Goal: Task Accomplishment & Management: Complete application form

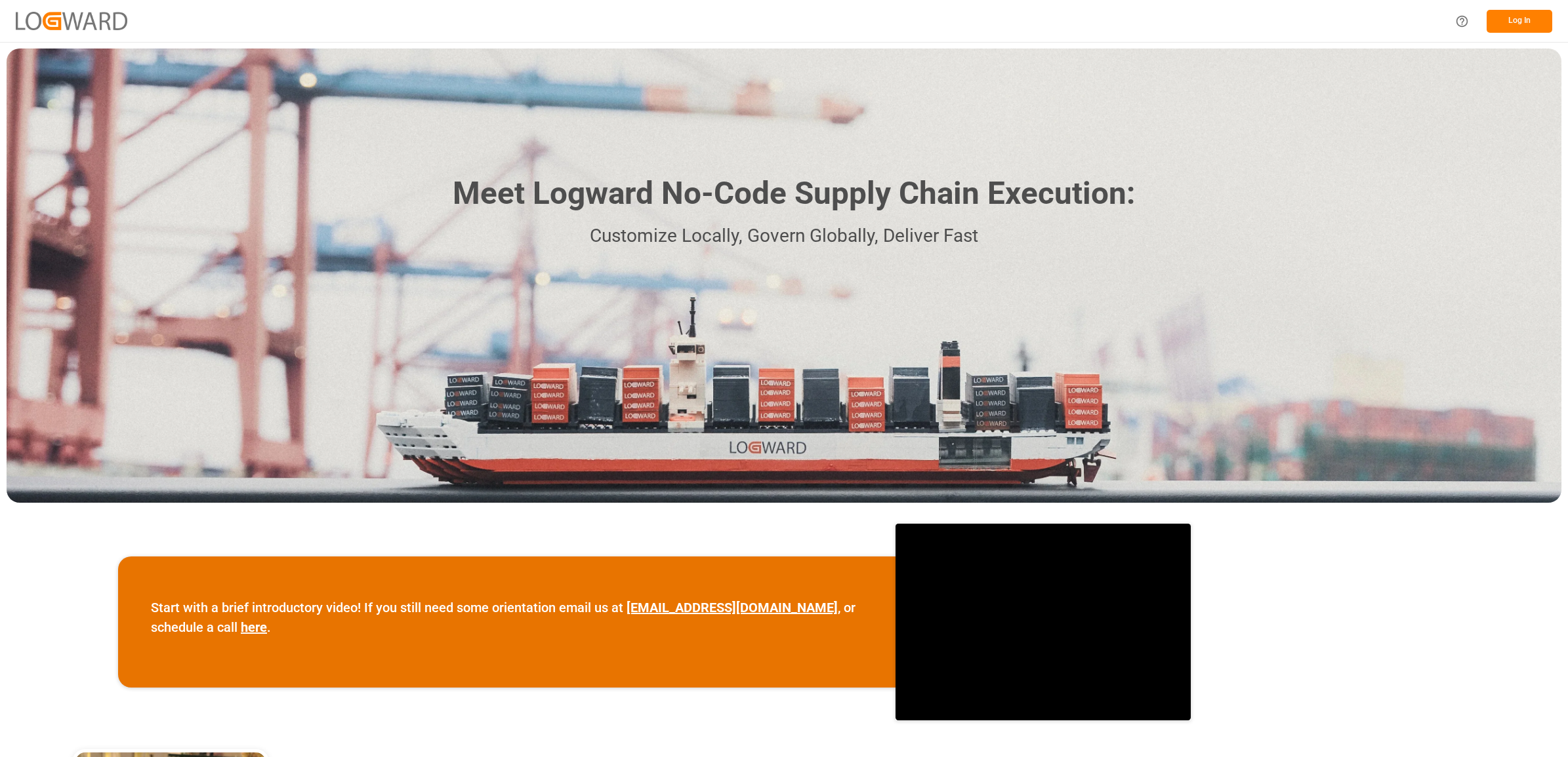
click at [1524, 23] on button "Log In" at bounding box center [1518, 21] width 65 height 23
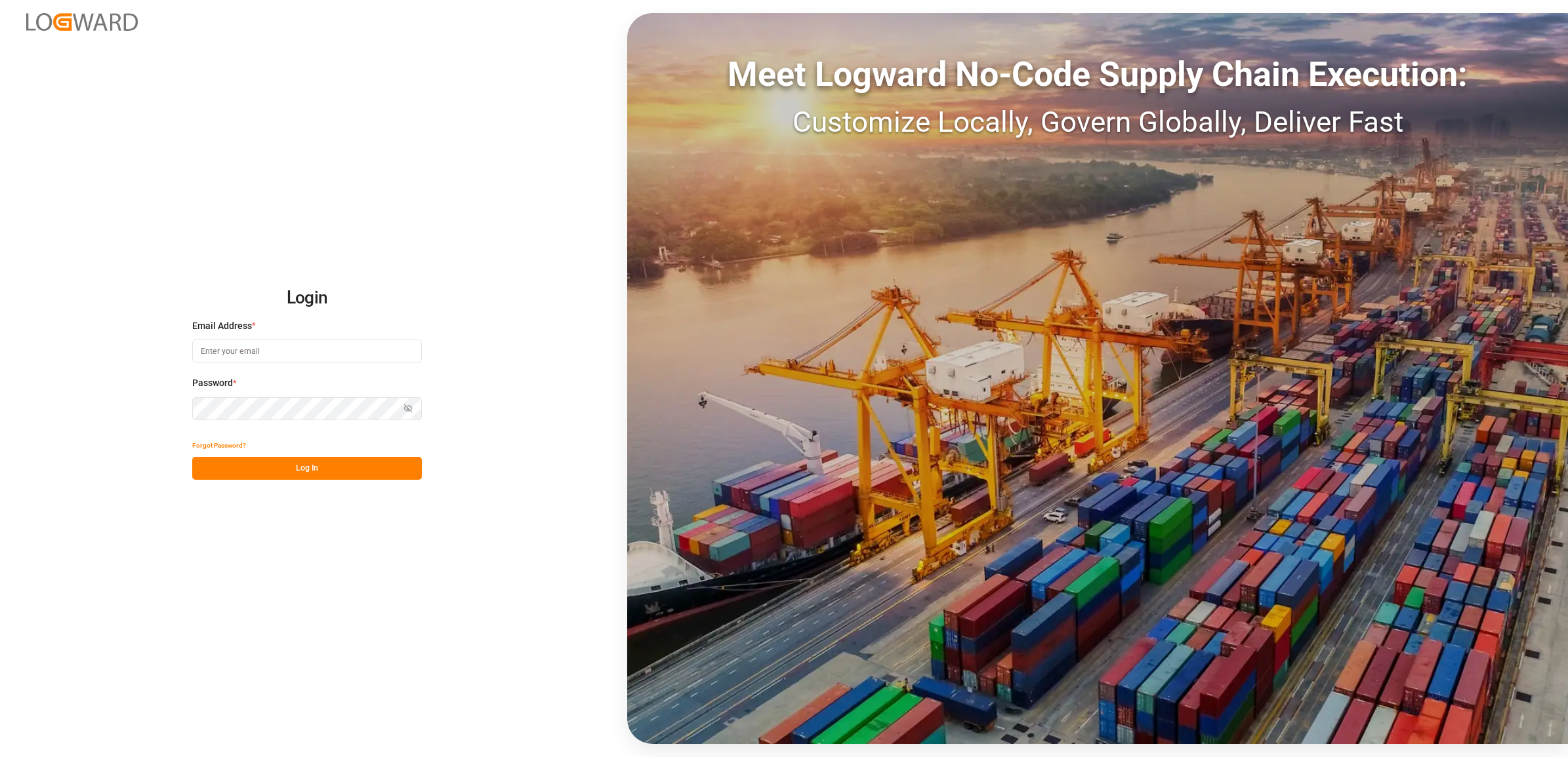
click at [250, 355] on input at bounding box center [307, 351] width 229 height 23
type input "[PERSON_NAME][EMAIL_ADDRESS][DOMAIN_NAME]"
click at [285, 470] on button "Log In" at bounding box center [307, 469] width 229 height 23
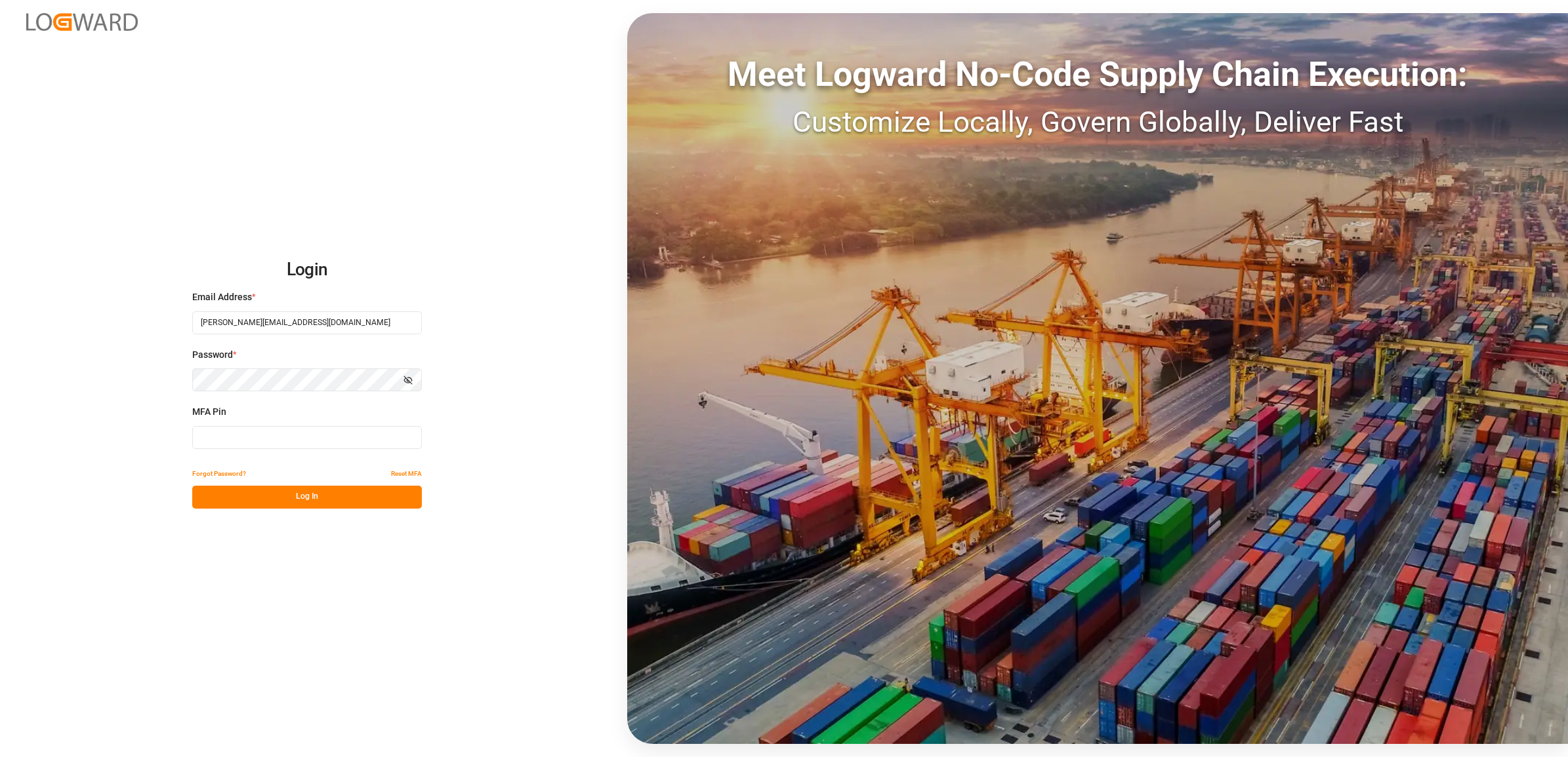
click at [214, 438] on input at bounding box center [307, 437] width 229 height 23
type input "583882"
click at [290, 497] on button "Log In" at bounding box center [307, 497] width 229 height 23
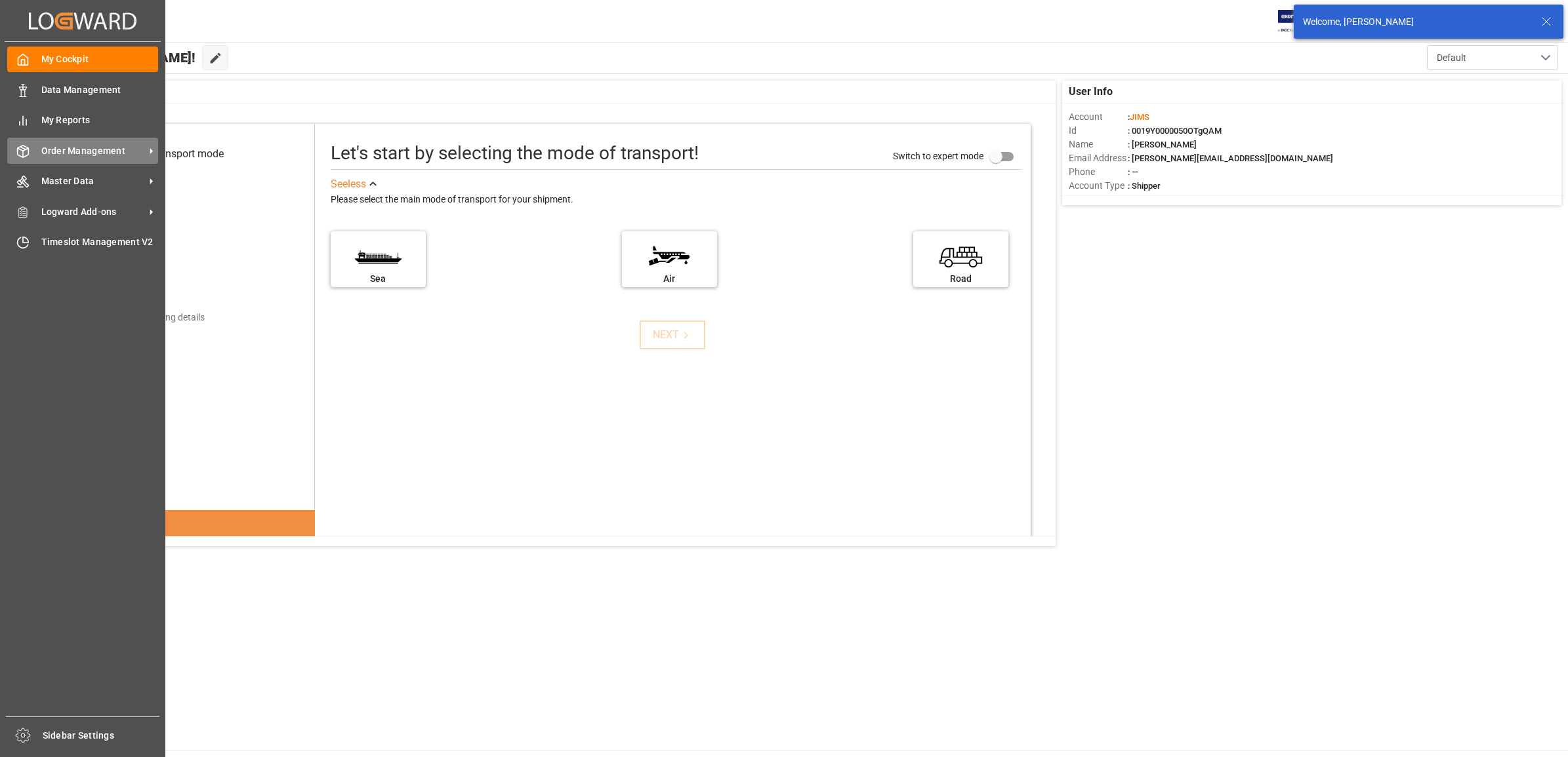
click at [71, 149] on span "Order Management" at bounding box center [92, 152] width 104 height 14
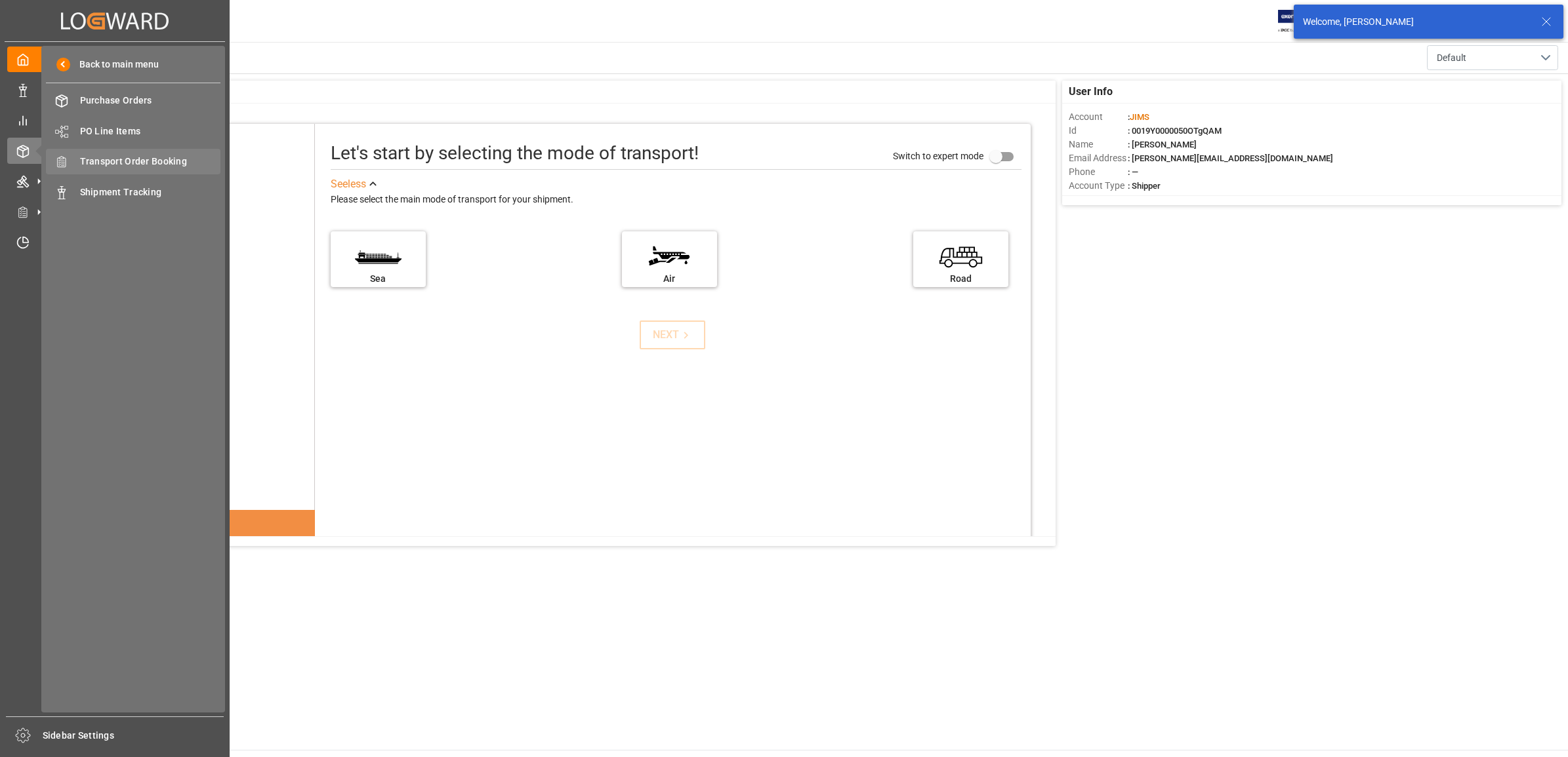
click at [158, 155] on span "Transport Order Booking" at bounding box center [151, 162] width 141 height 14
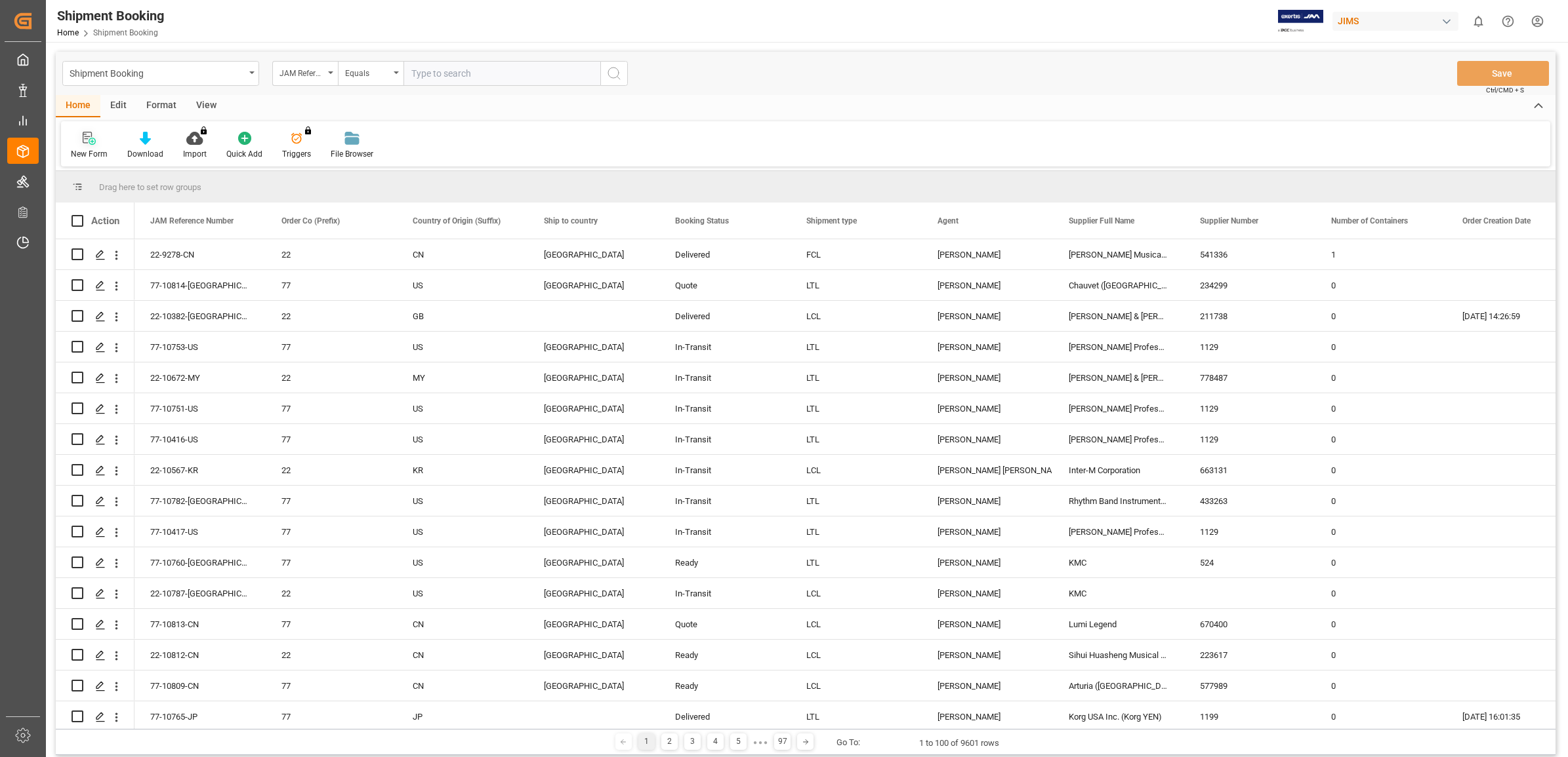
click at [90, 141] on icon at bounding box center [89, 138] width 13 height 13
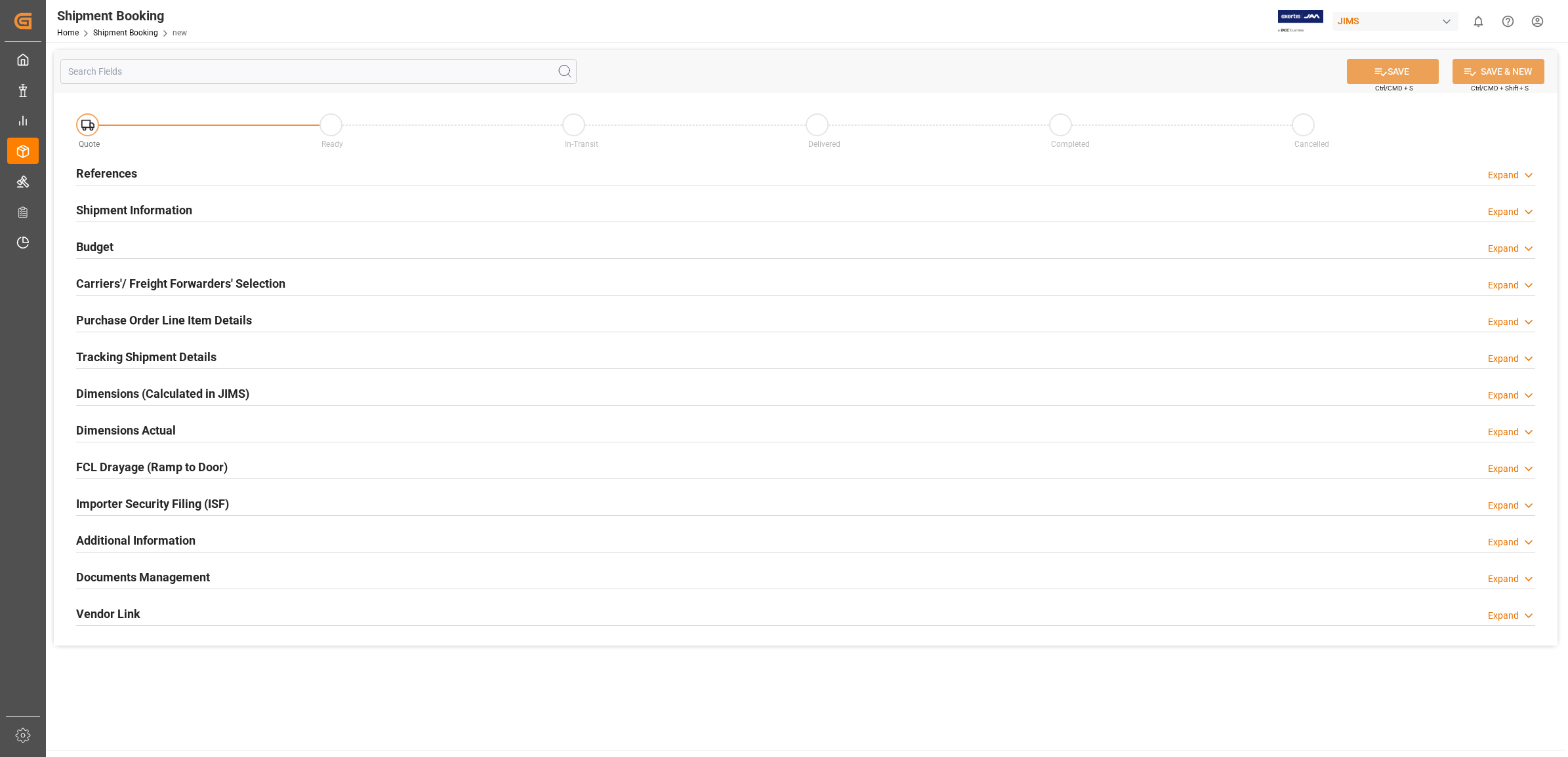
click at [100, 172] on h2 "References" at bounding box center [106, 173] width 61 height 17
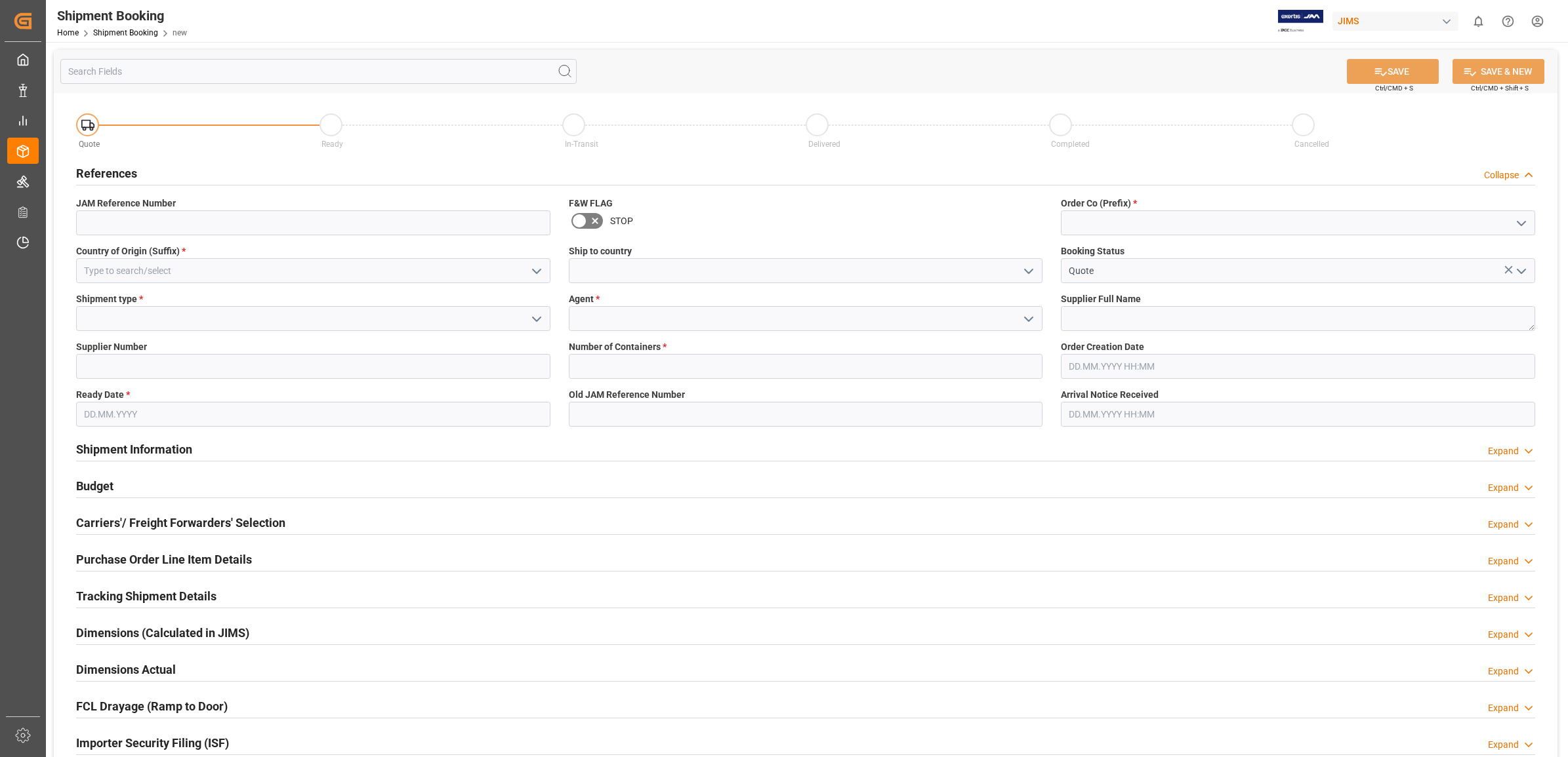
click at [1515, 221] on icon "open menu" at bounding box center [1521, 224] width 16 height 16
click at [1127, 287] on div "77" at bounding box center [1298, 281] width 473 height 30
type input "77"
click at [1139, 319] on textarea at bounding box center [1298, 318] width 474 height 25
type textarea "DB technologies"
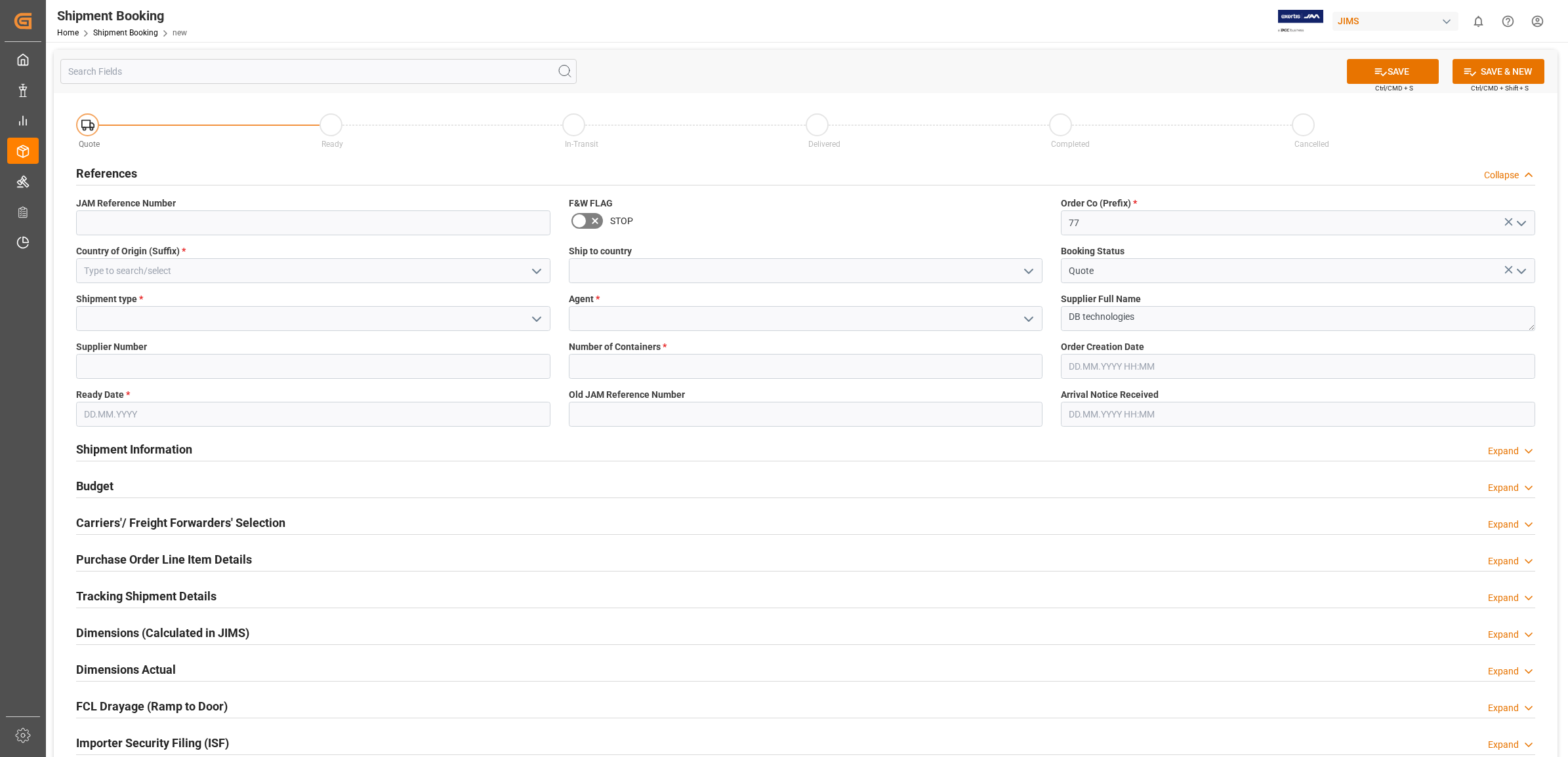
click at [1027, 320] on icon "open menu" at bounding box center [1028, 319] width 16 height 16
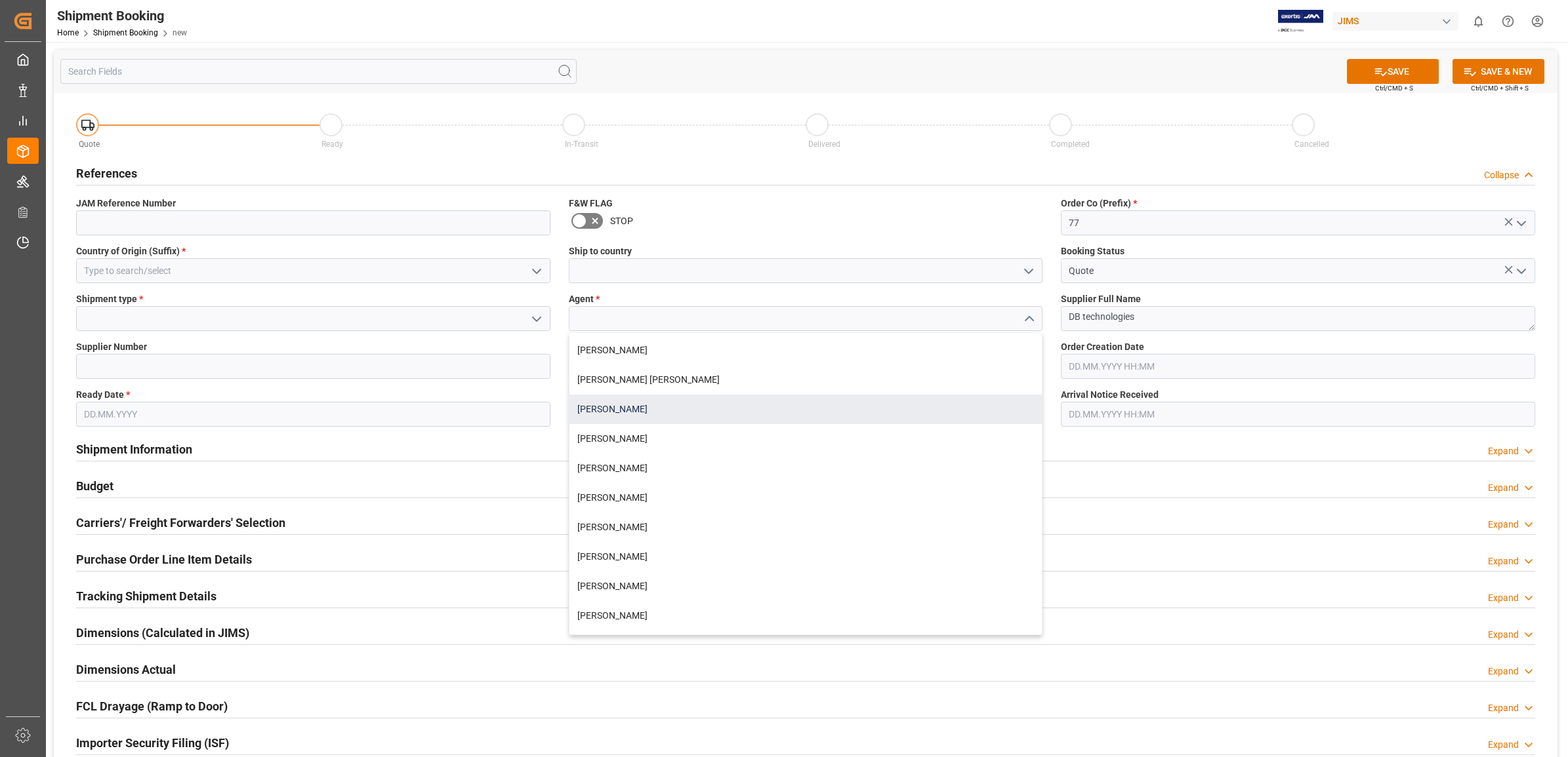
scroll to position [82, 0]
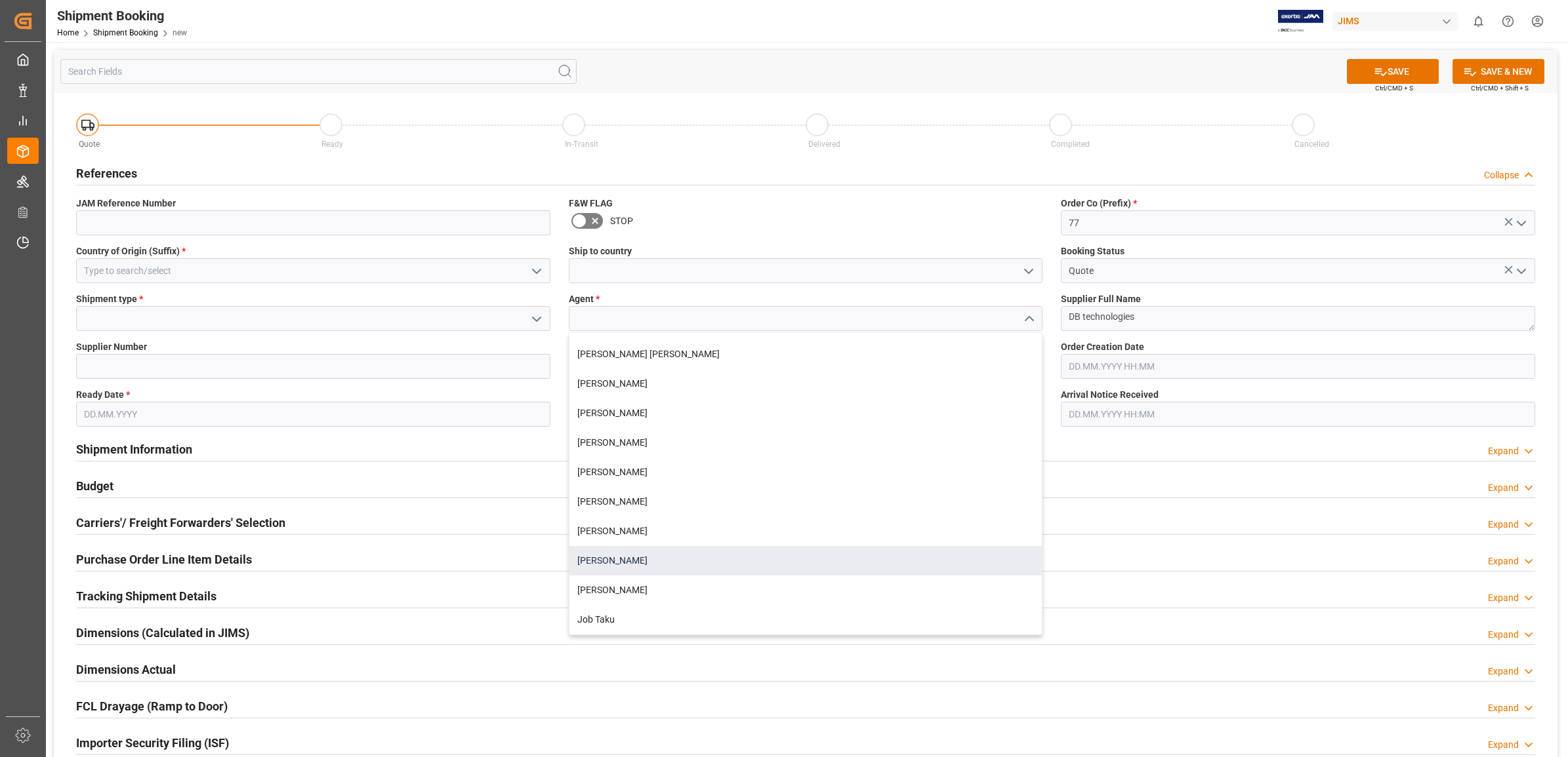
click at [641, 555] on div "[PERSON_NAME]" at bounding box center [805, 561] width 473 height 30
type input "[PERSON_NAME]"
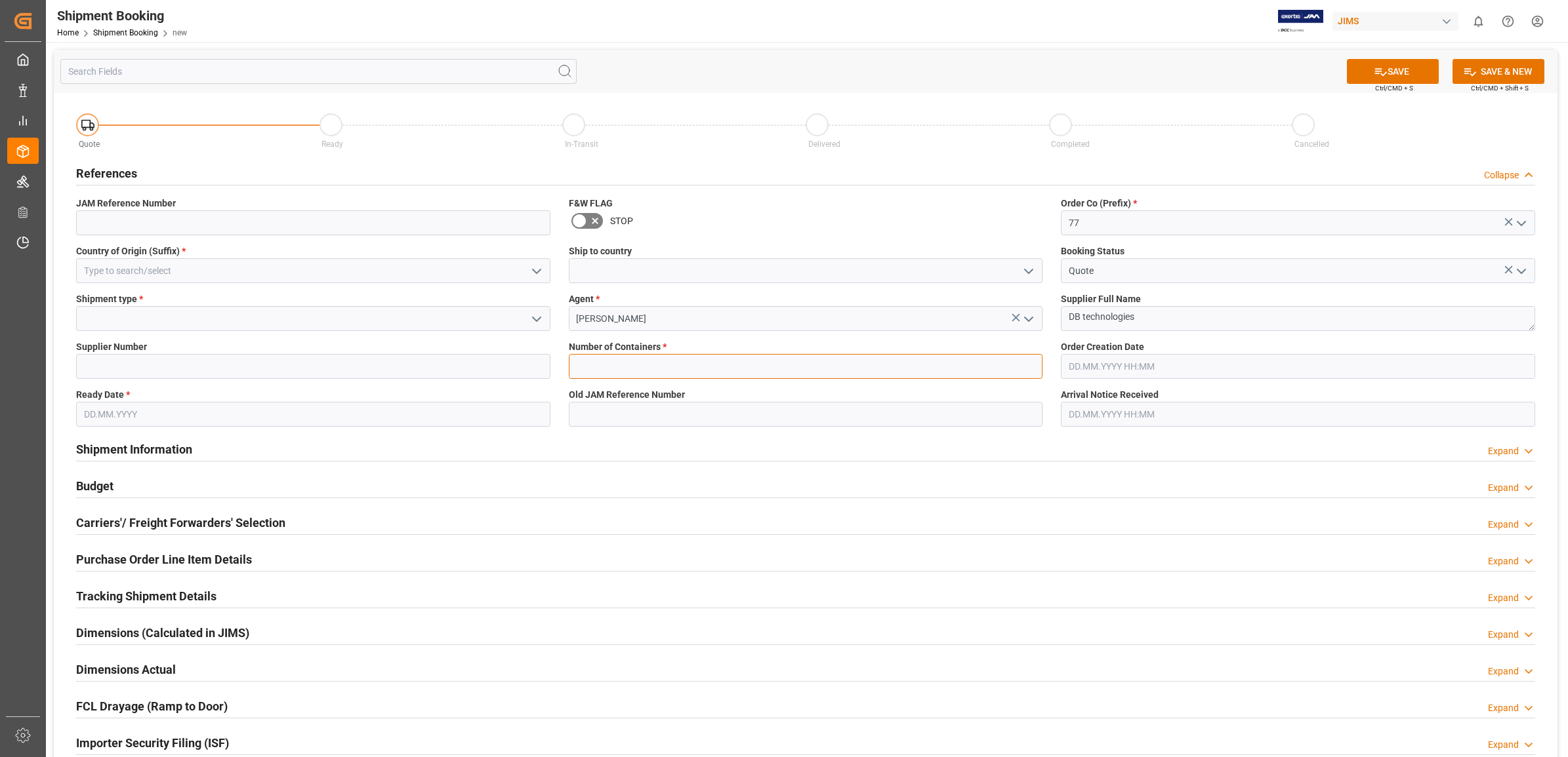
click at [647, 361] on input "text" at bounding box center [805, 366] width 474 height 25
type input "0"
type input "77-10570-[GEOGRAPHIC_DATA]"
type input "GB"
type input "LTL"
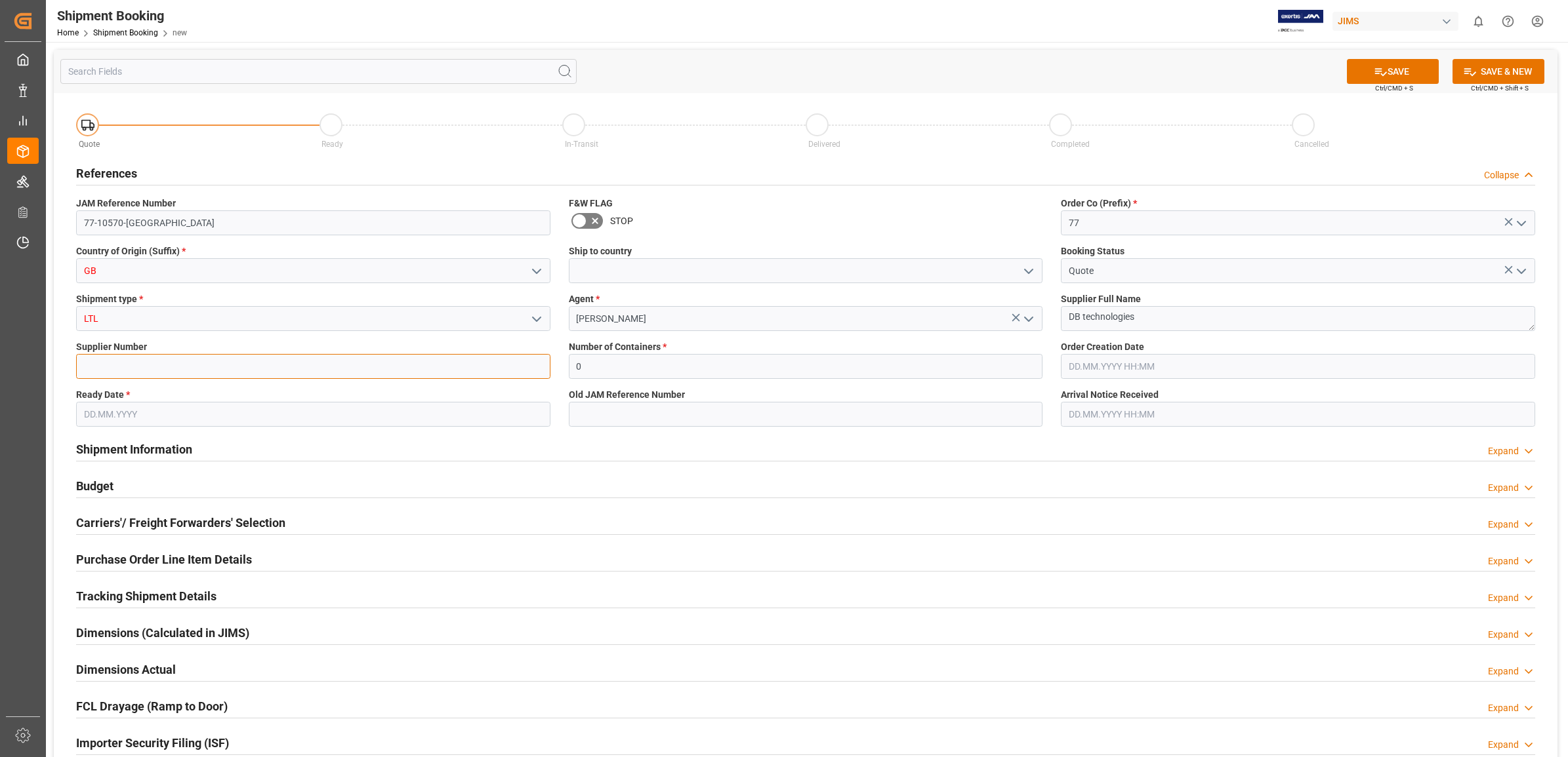
type input "1285"
type input "[DATE]"
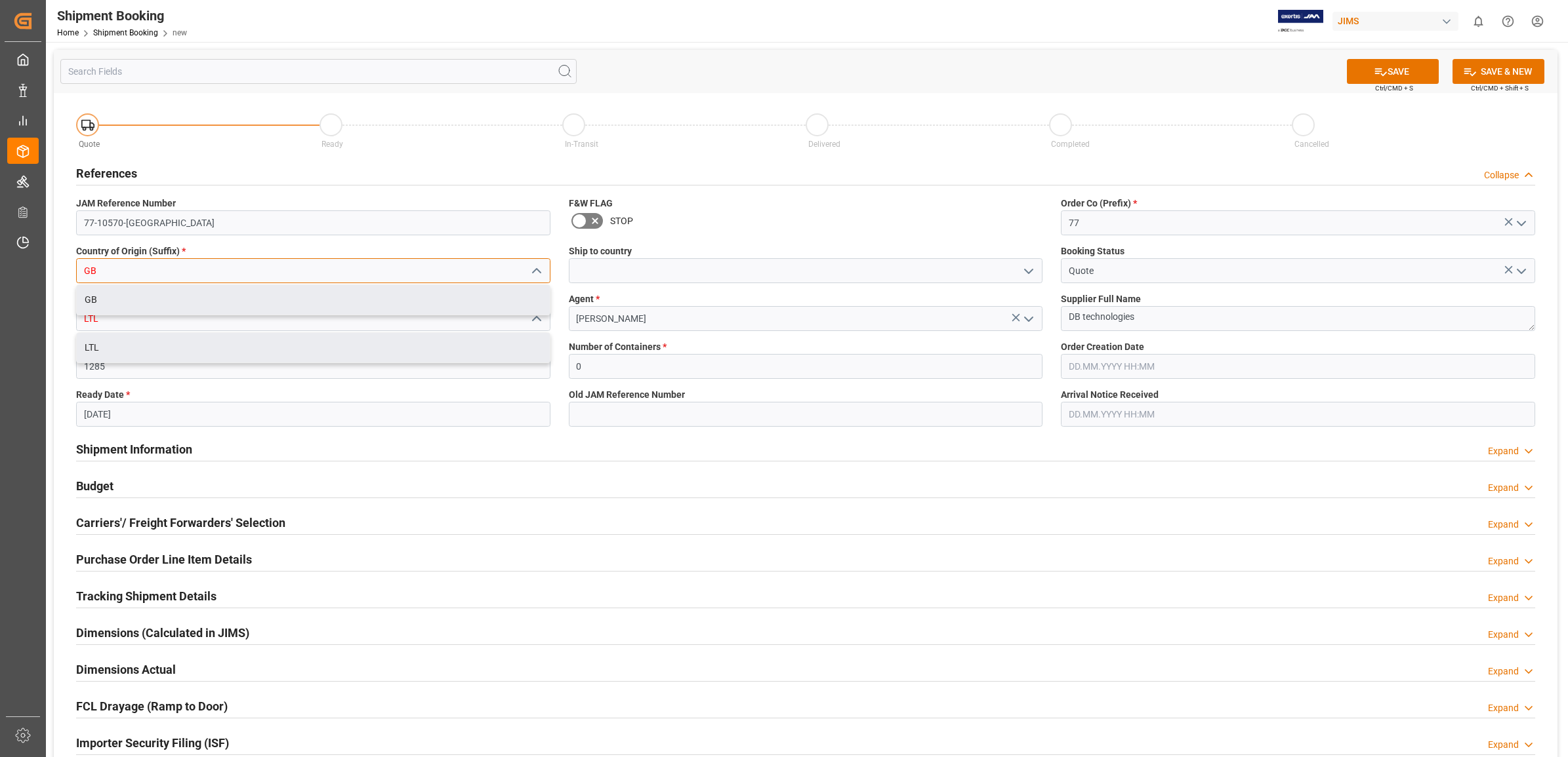
click at [192, 267] on input "GB" at bounding box center [313, 271] width 474 height 25
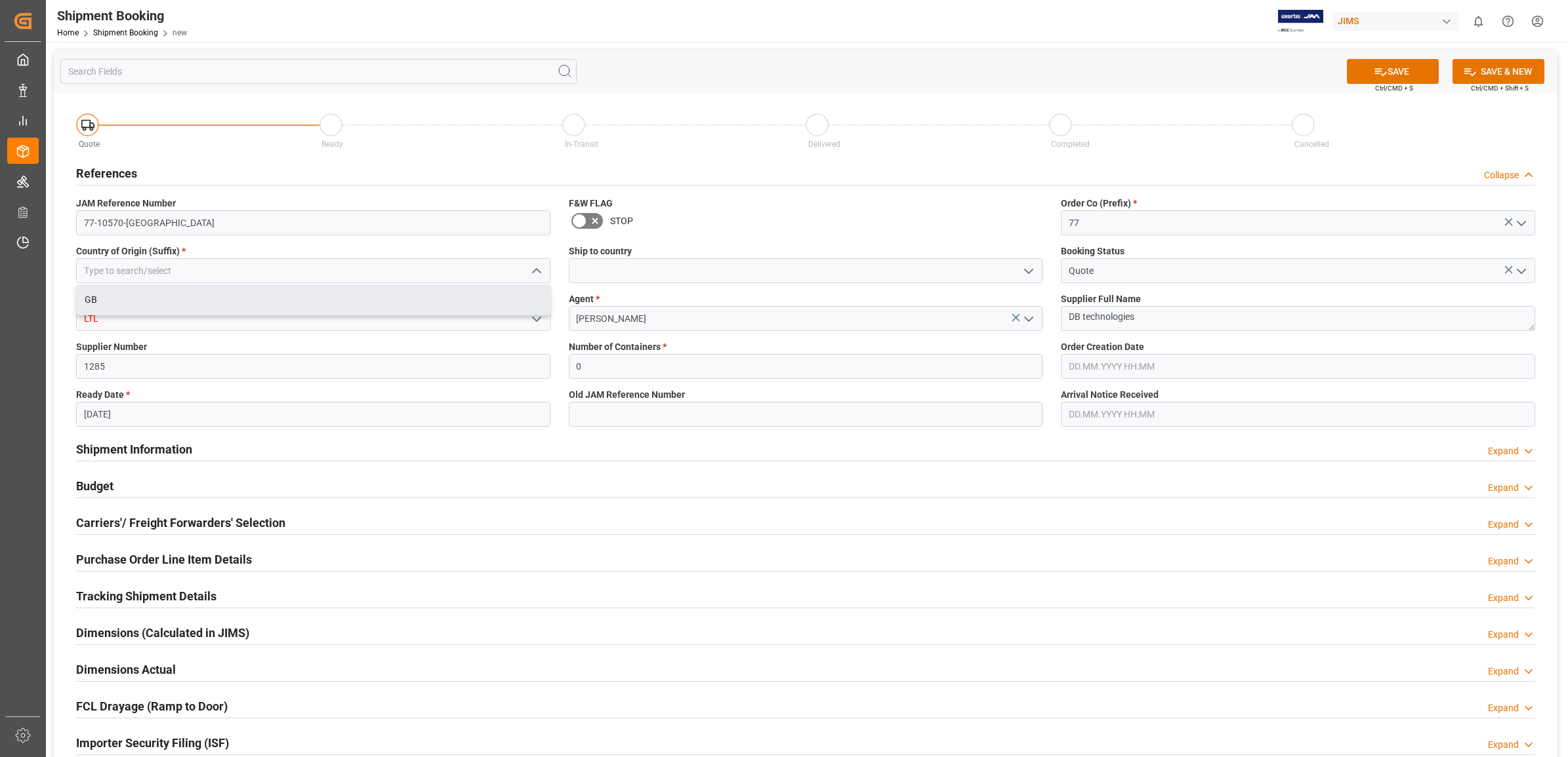
click at [326, 429] on div "Quote Ready In-Transit Delivered Completed Cancelled References Collapse JAM Re…" at bounding box center [805, 489] width 1504 height 792
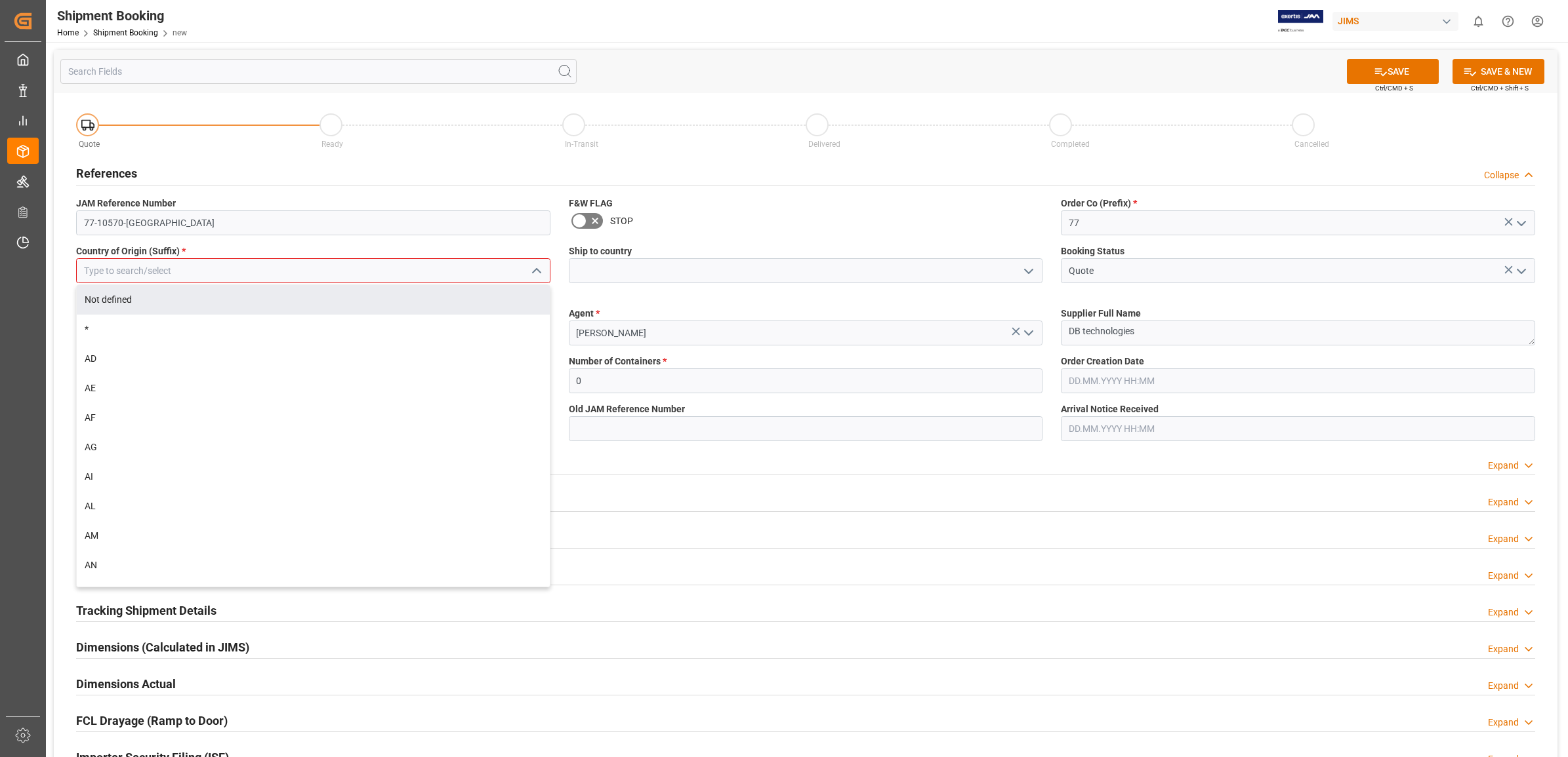
click at [208, 272] on input at bounding box center [313, 271] width 474 height 25
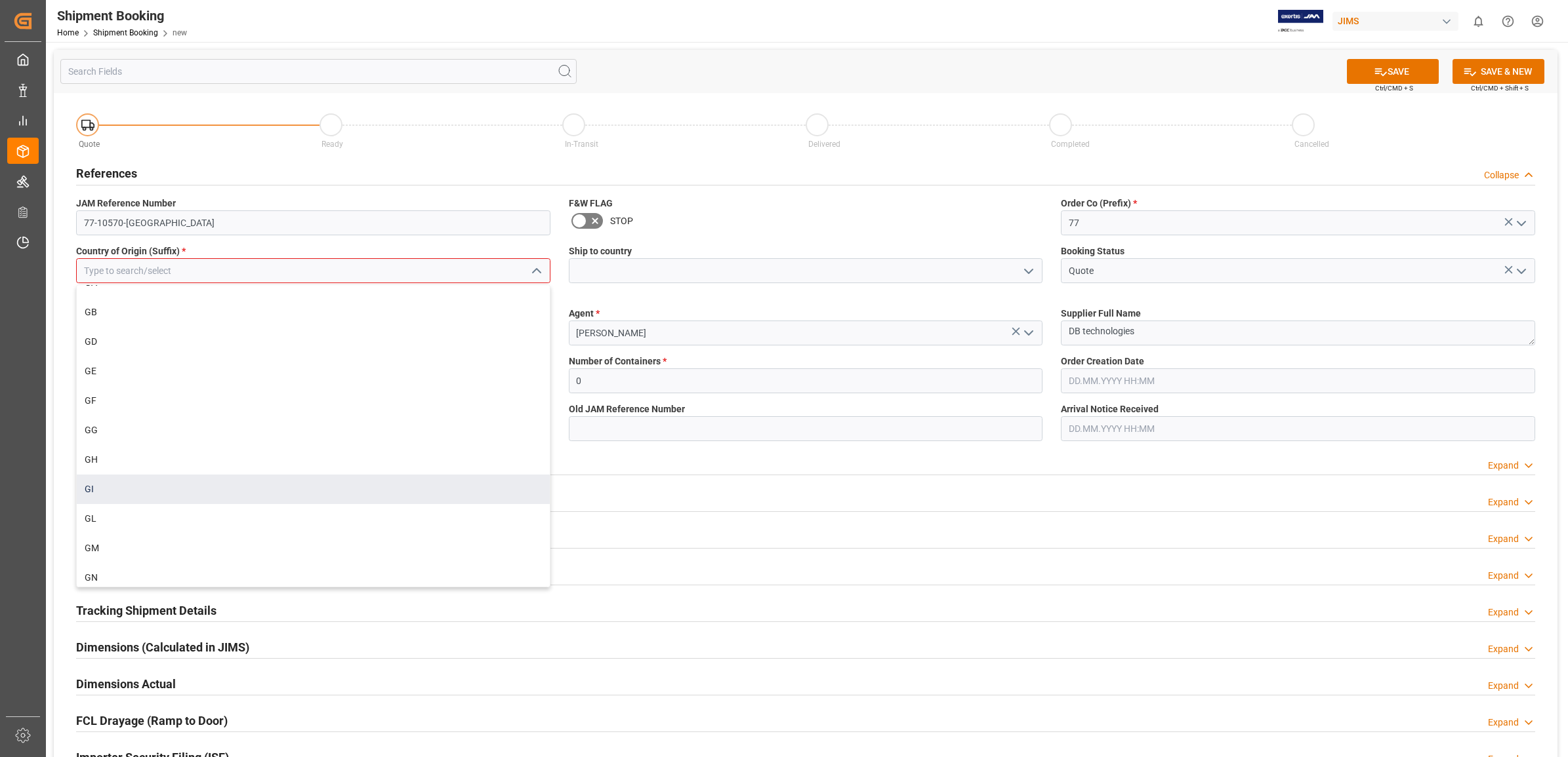
scroll to position [2376, 0]
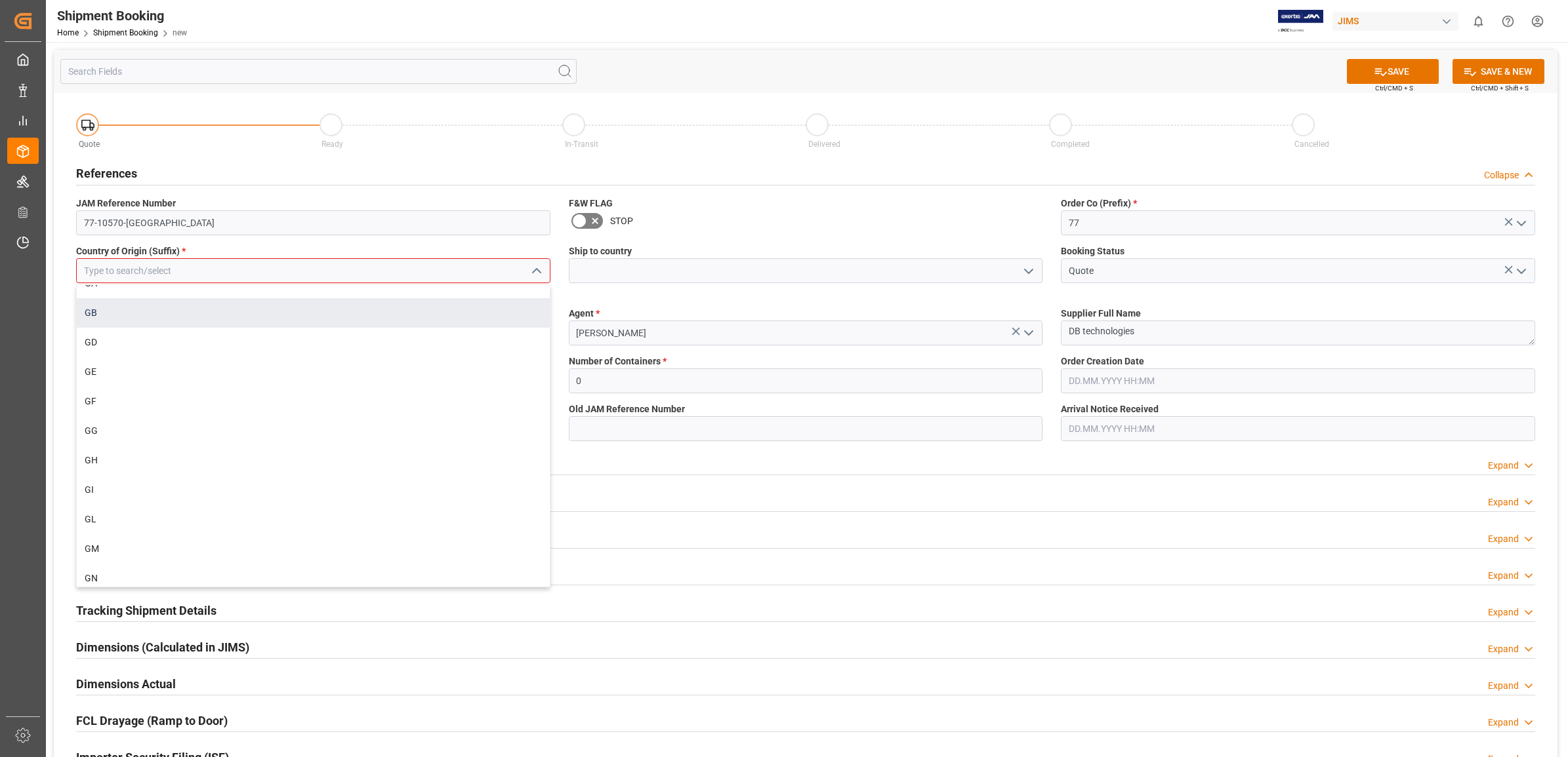
click at [123, 305] on div "GB" at bounding box center [313, 313] width 473 height 30
type input "GB"
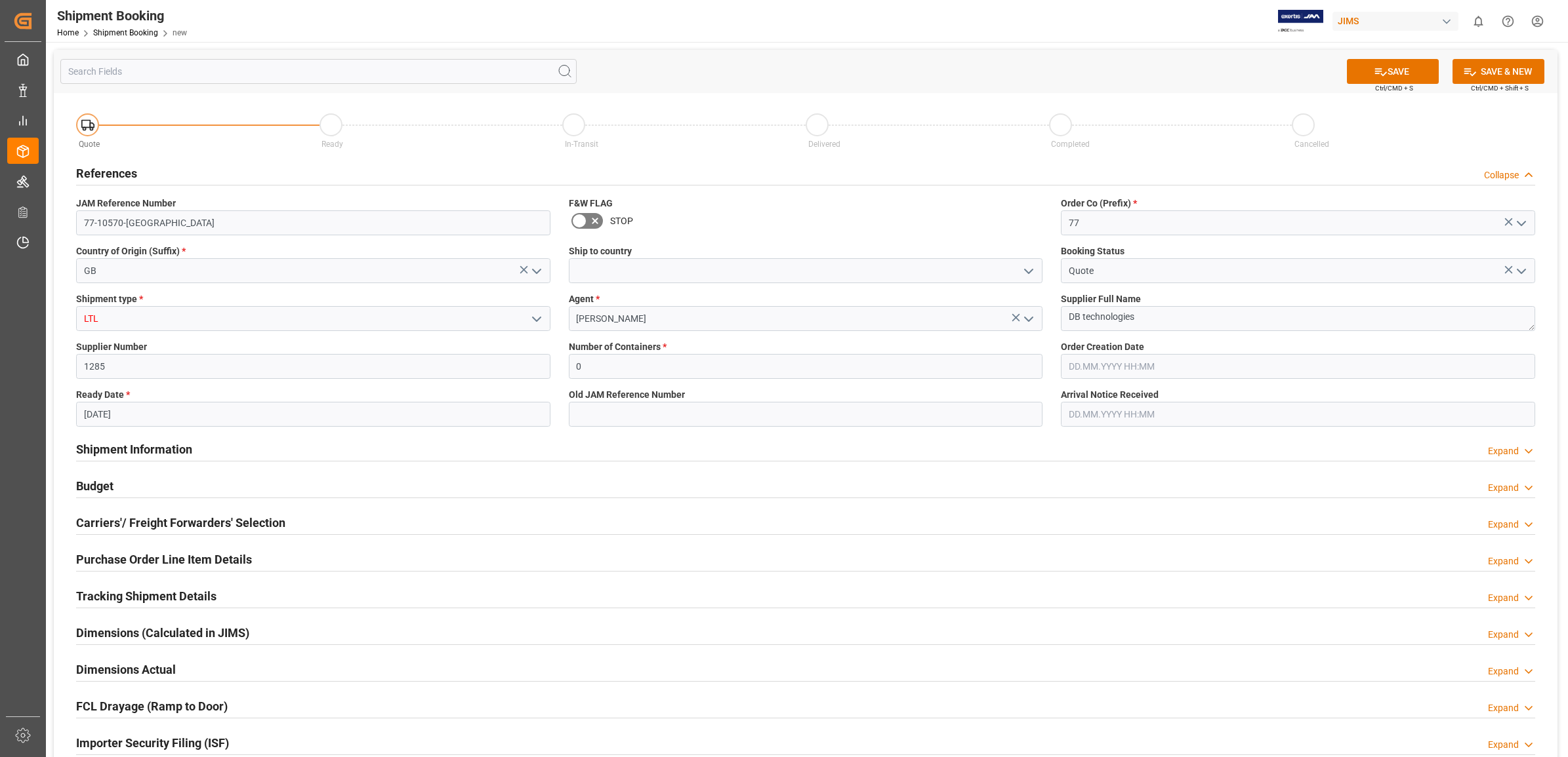
click at [192, 410] on input "[DATE]" at bounding box center [313, 414] width 474 height 25
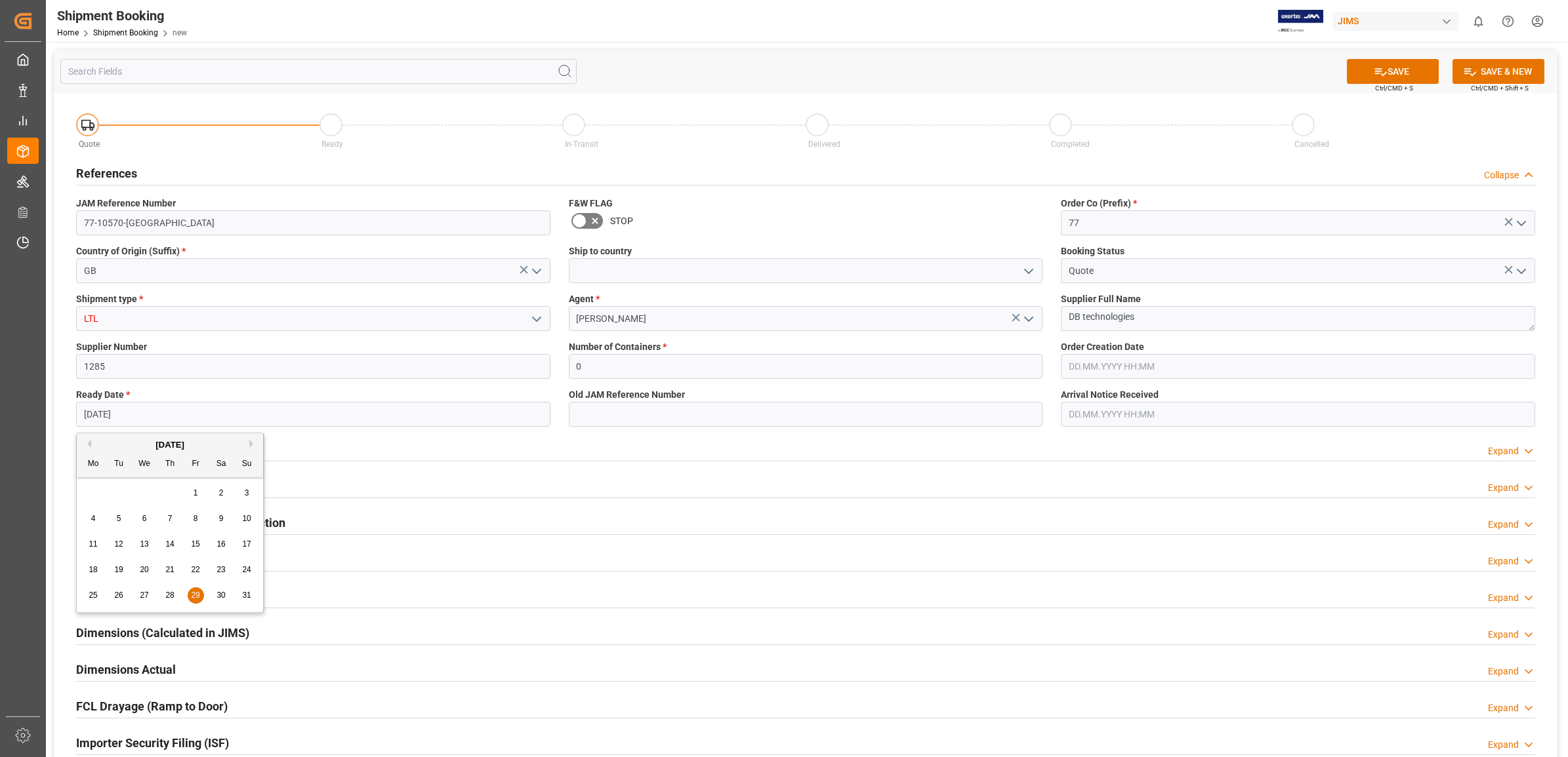
click at [253, 443] on button "Next Month" at bounding box center [253, 443] width 8 height 8
click at [119, 494] on span "2" at bounding box center [119, 493] width 4 height 10
type input "[DATE]"
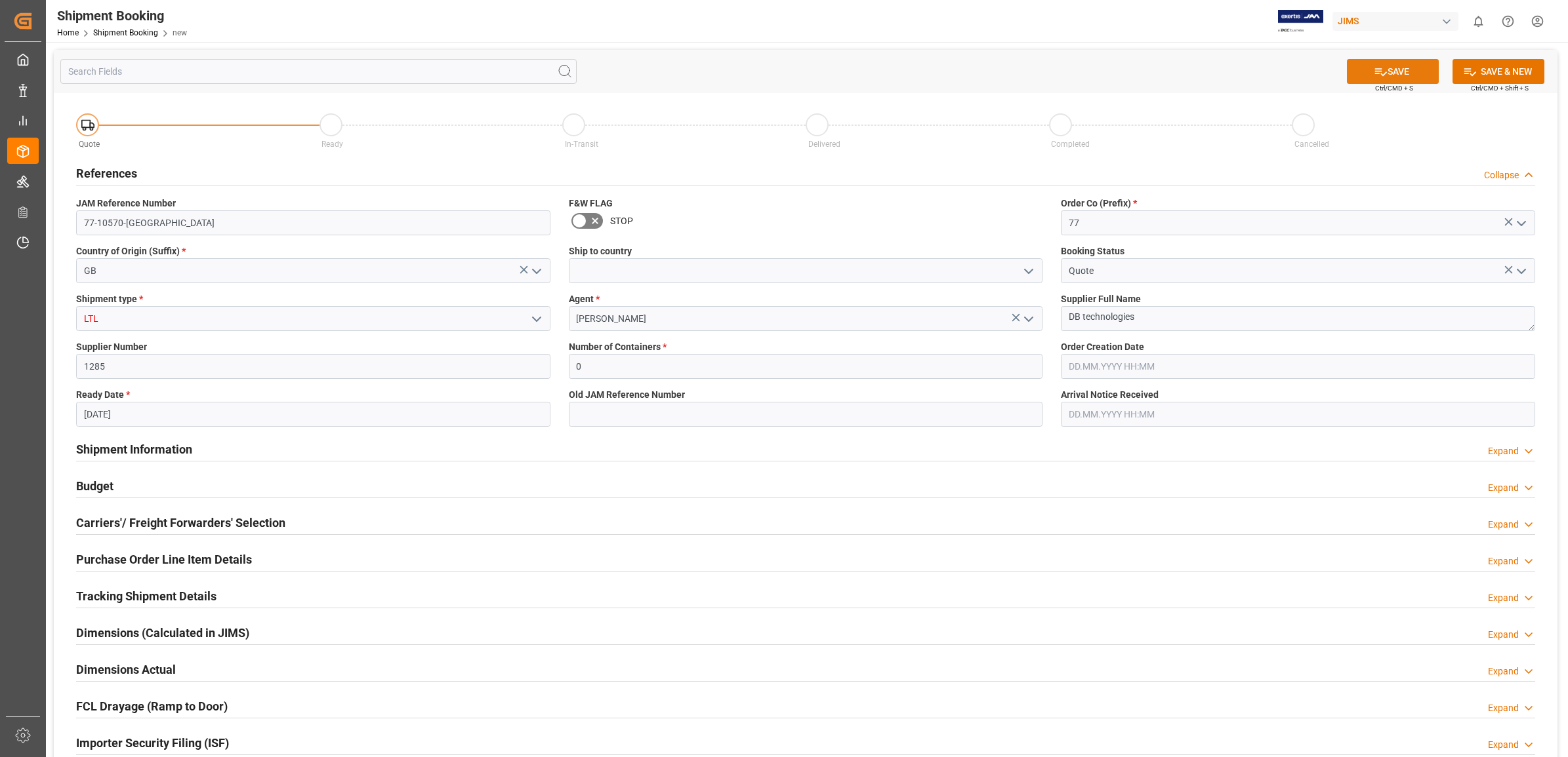
click at [1412, 65] on button "SAVE" at bounding box center [1392, 71] width 92 height 25
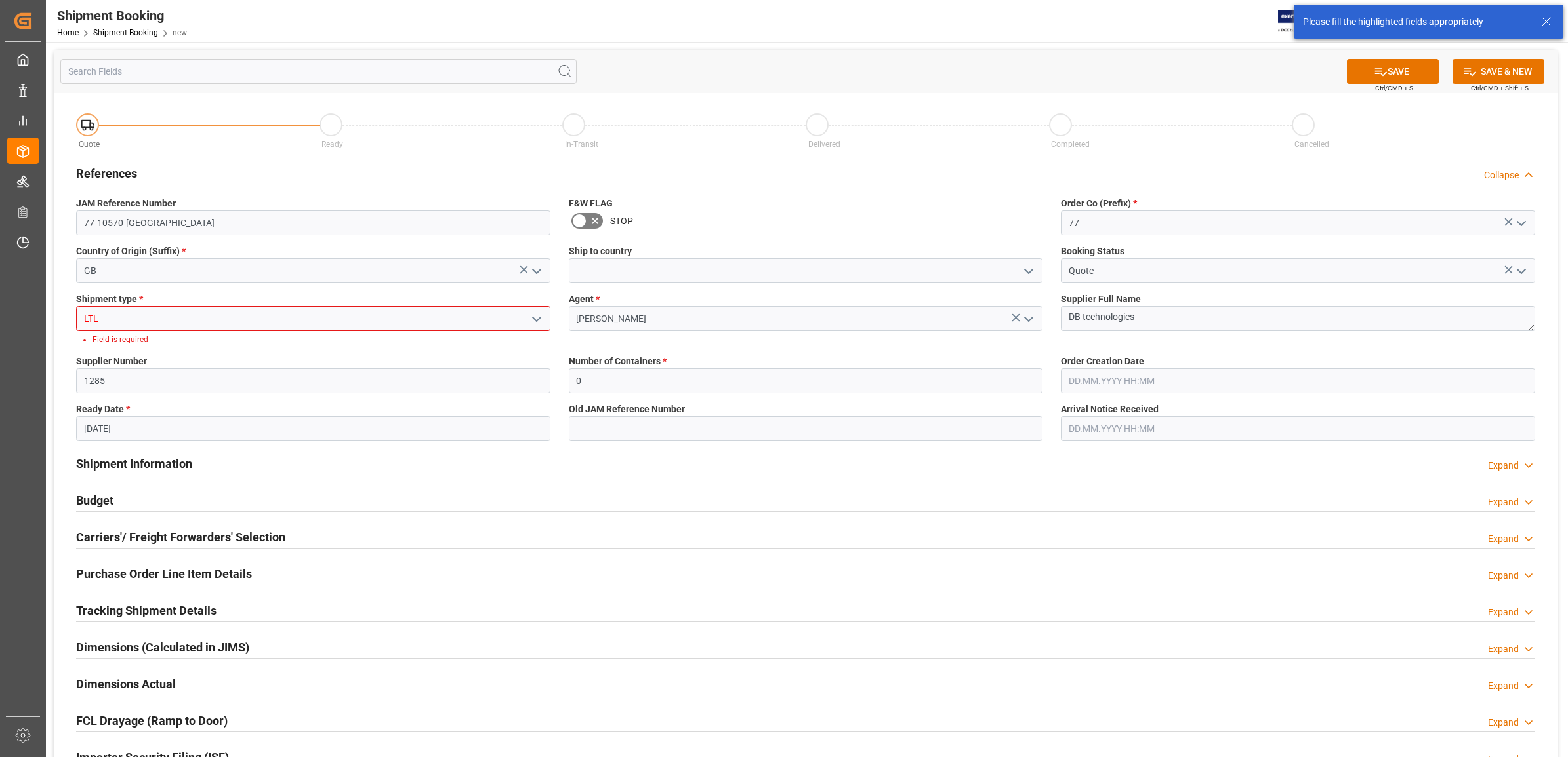
click at [532, 316] on icon "open menu" at bounding box center [537, 319] width 16 height 16
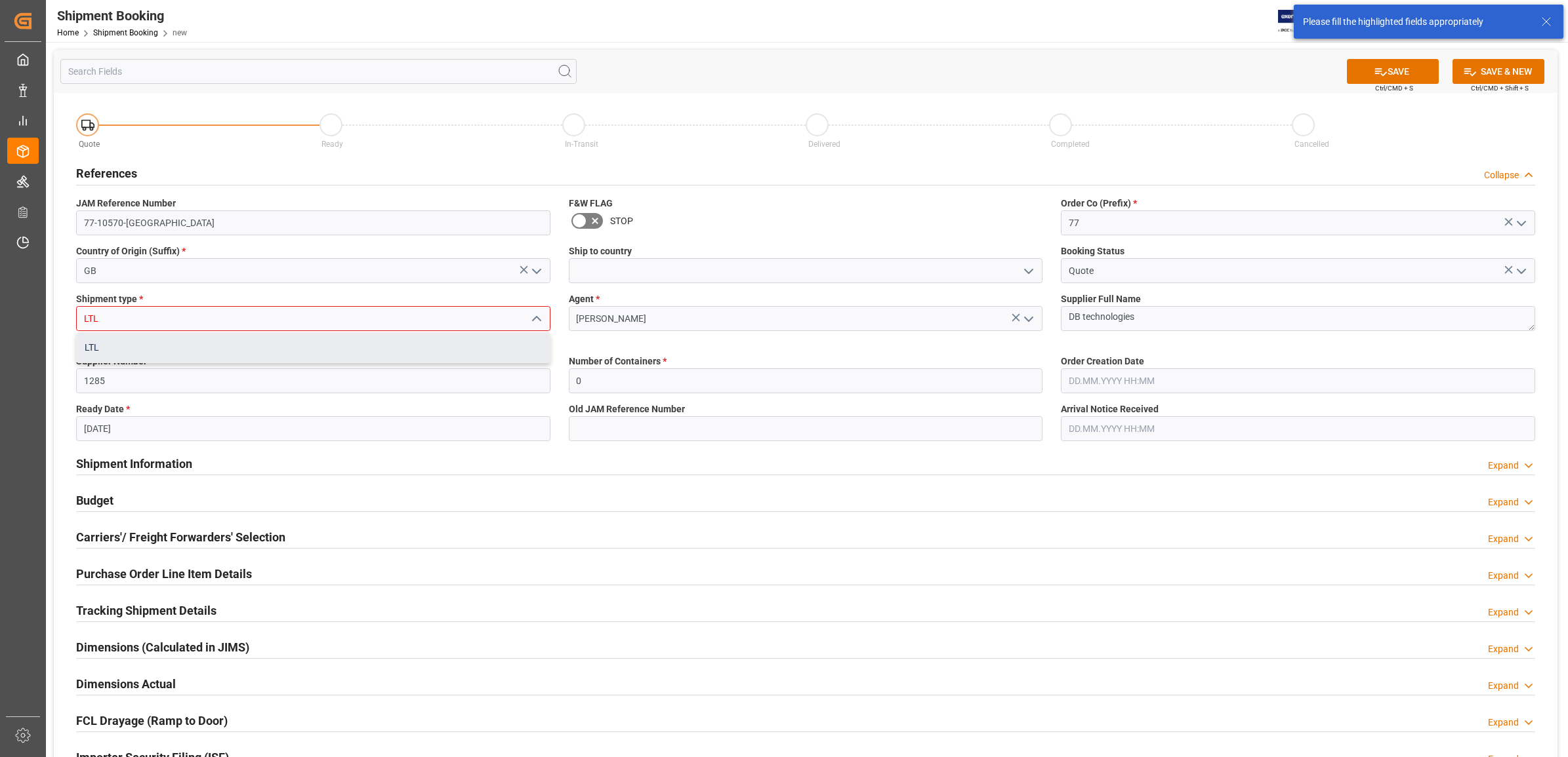
click at [145, 336] on div "LTL" at bounding box center [313, 348] width 473 height 30
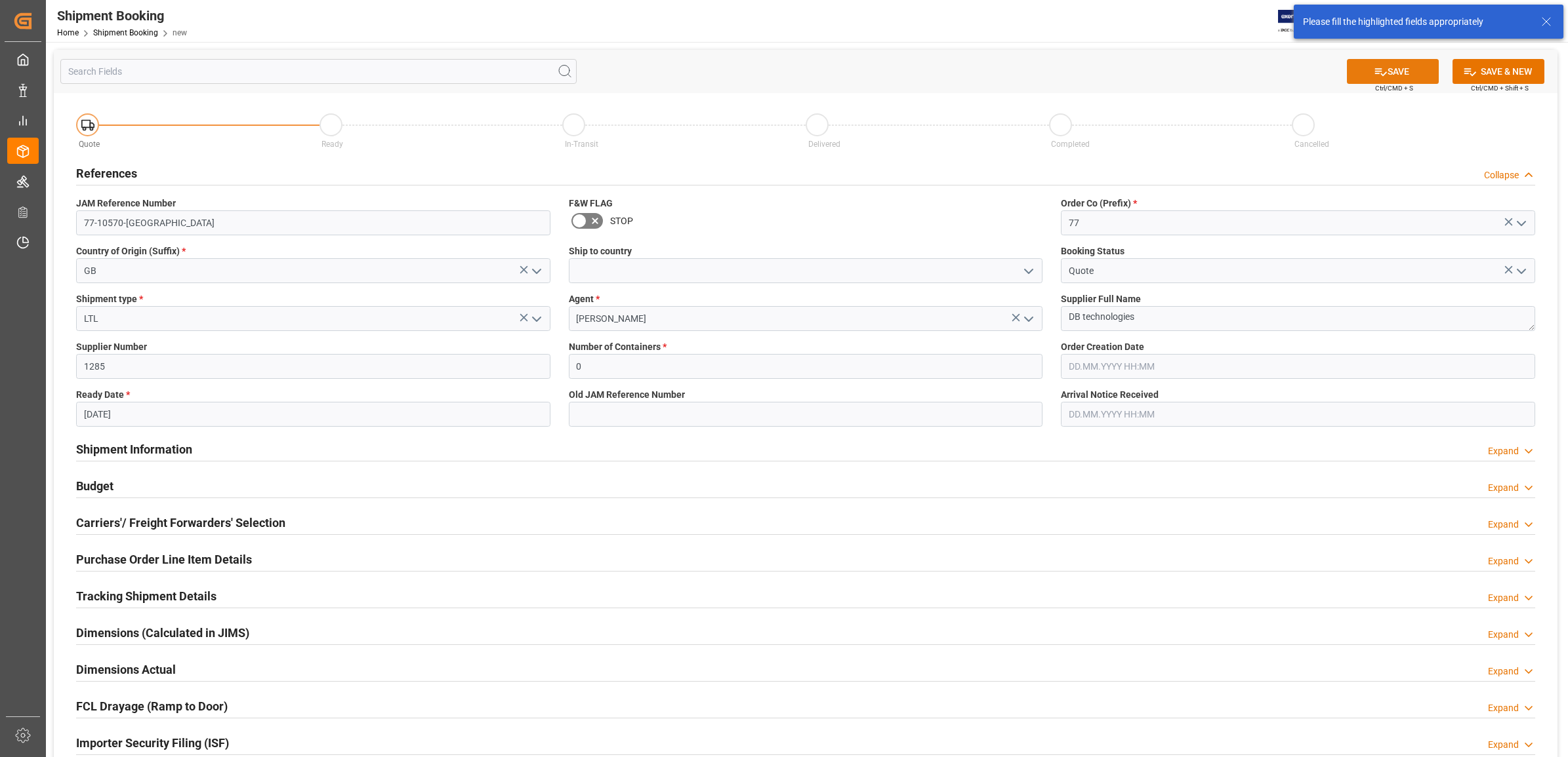
click at [1377, 67] on icon at bounding box center [1381, 72] width 14 height 14
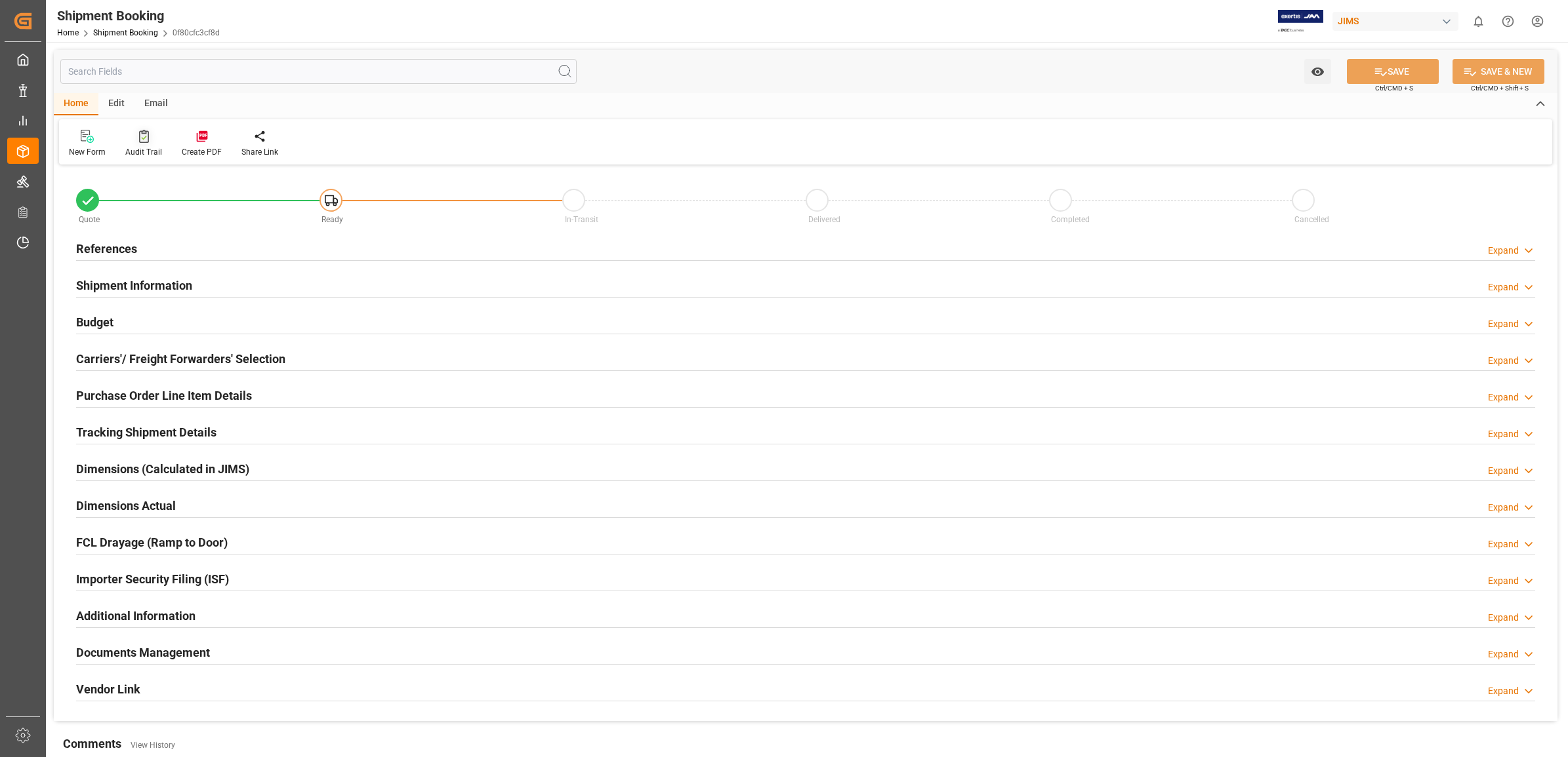
type input "0"
type input "[DATE]"
click at [113, 244] on h2 "References" at bounding box center [106, 248] width 61 height 17
